Goal: Find specific page/section: Find specific page/section

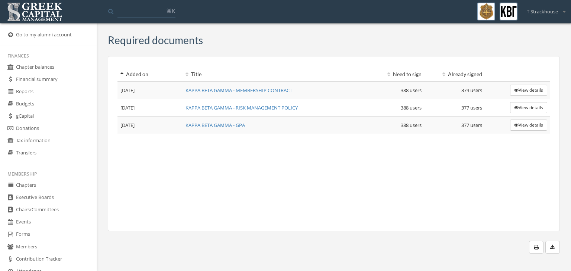
click at [55, 184] on link "Chapters" at bounding box center [48, 186] width 97 height 12
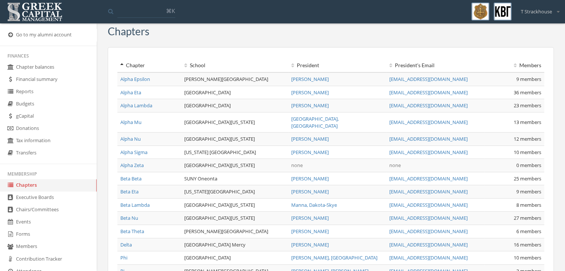
scroll to position [10, 0]
click at [135, 119] on link "Alpha Mu" at bounding box center [130, 121] width 21 height 7
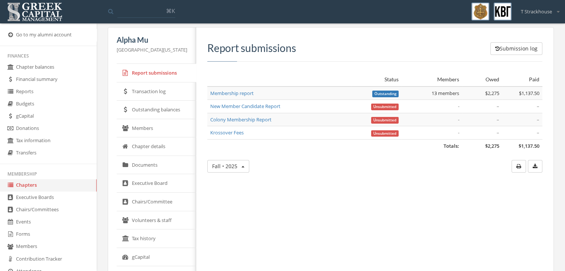
scroll to position [7, 0]
click at [162, 128] on link "Members" at bounding box center [157, 128] width 80 height 19
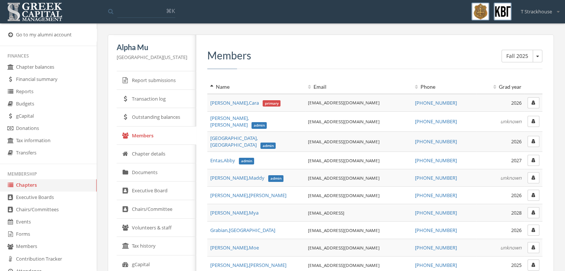
click at [25, 186] on link "Chapters" at bounding box center [48, 186] width 97 height 12
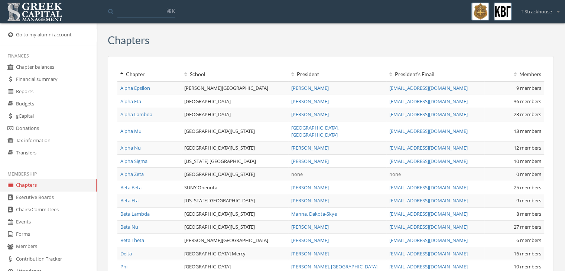
click at [133, 145] on link "Alpha Nu" at bounding box center [130, 148] width 20 height 7
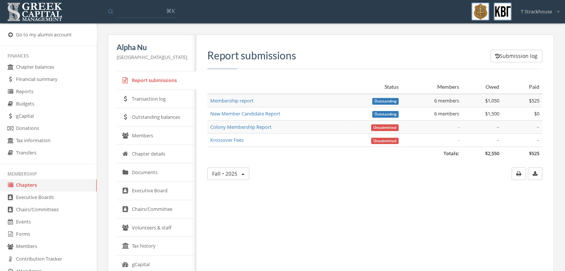
click at [154, 133] on link "Members" at bounding box center [157, 136] width 80 height 19
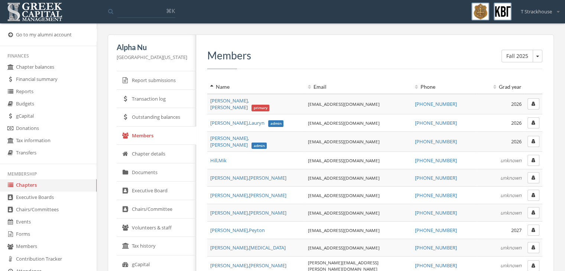
click at [228, 227] on span "[PERSON_NAME]" at bounding box center [237, 230] width 55 height 7
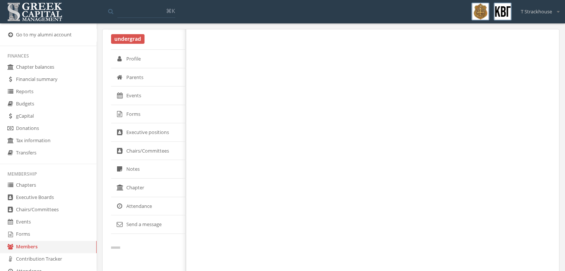
select select "******"
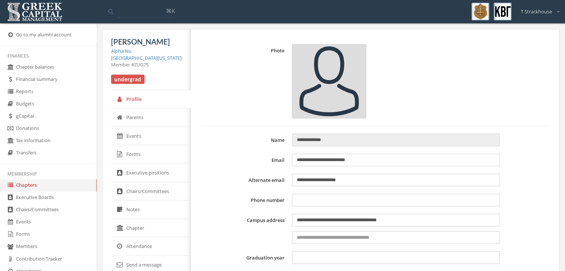
type input "**********"
type input "****"
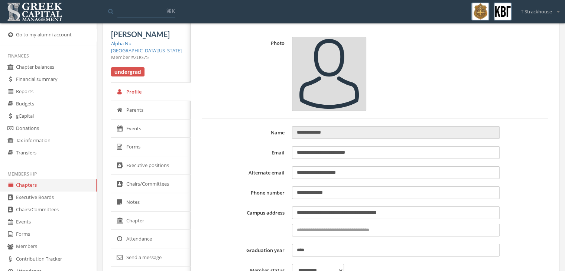
scroll to position [7, 0]
drag, startPoint x: 215, startPoint y: 177, endPoint x: 204, endPoint y: 164, distance: 16.7
click at [54, 184] on link "Chapters" at bounding box center [48, 186] width 97 height 12
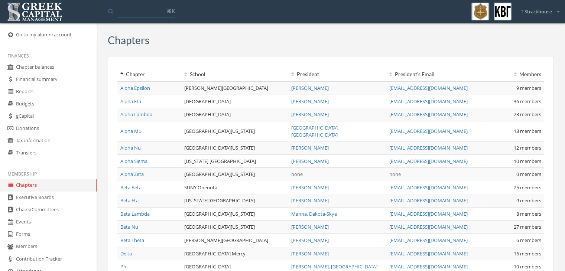
click at [138, 145] on link "Alpha Nu" at bounding box center [130, 148] width 20 height 7
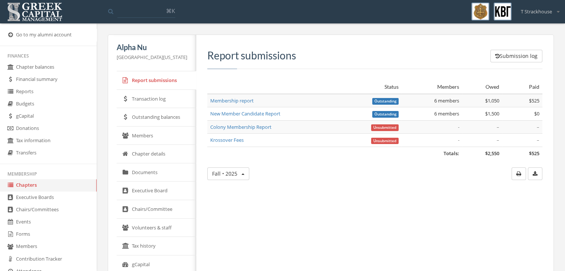
click at [144, 127] on link "Members" at bounding box center [157, 136] width 80 height 19
